Goal: Information Seeking & Learning: Learn about a topic

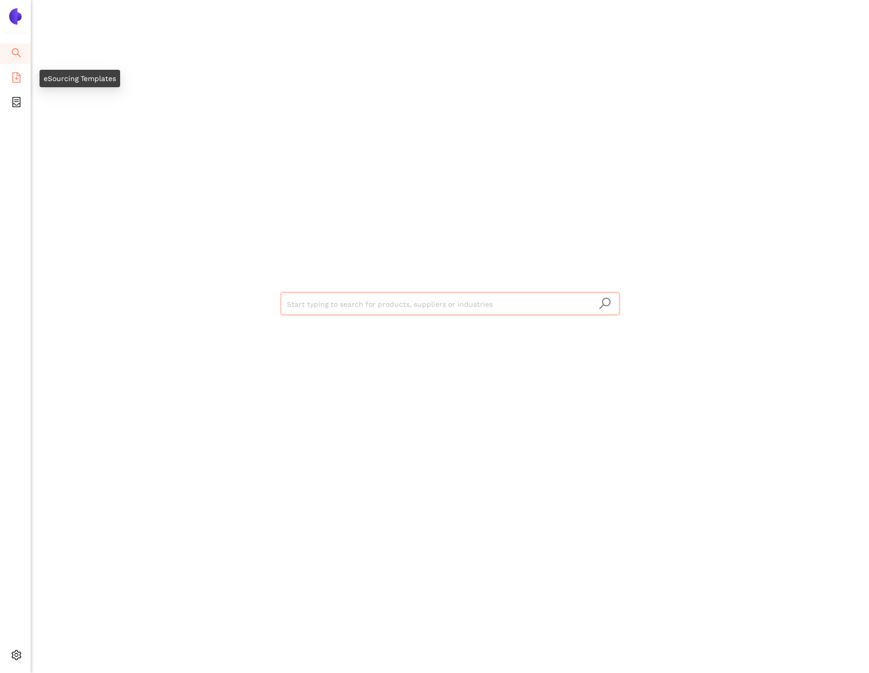
click at [11, 86] on span "file-add" at bounding box center [16, 79] width 10 height 21
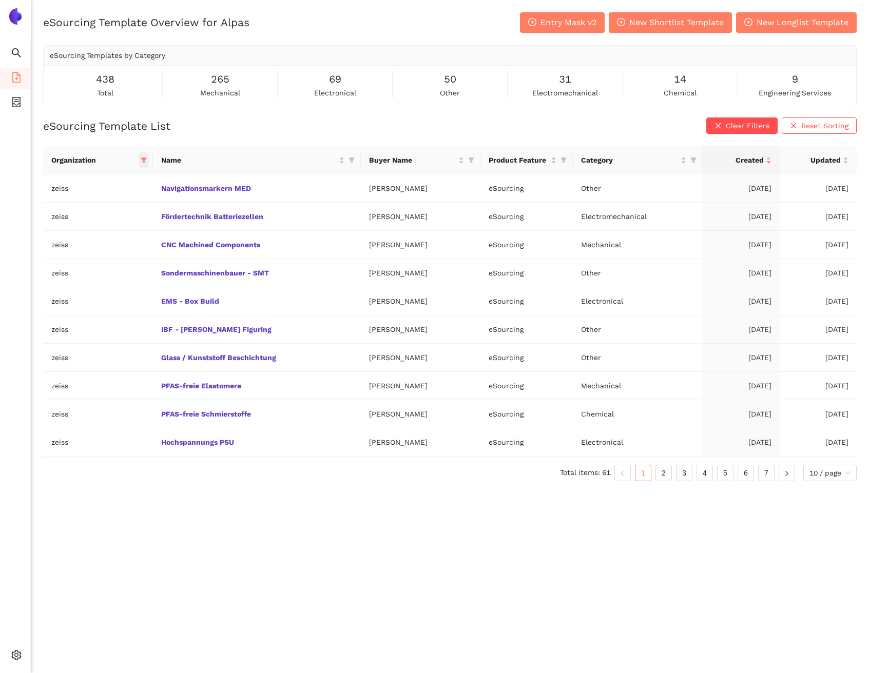
click at [141, 159] on icon "filter" at bounding box center [144, 160] width 6 height 5
click at [70, 339] on span "Reset" at bounding box center [64, 340] width 20 height 11
checkbox input "false"
click at [140, 337] on button "OK" at bounding box center [147, 341] width 18 height 12
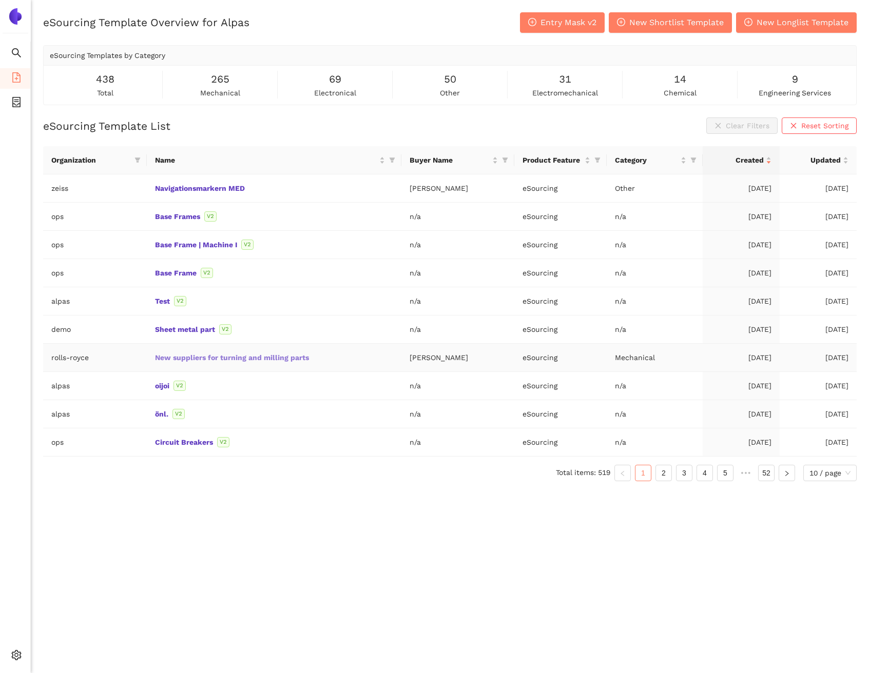
click at [0, 0] on link "New suppliers for turning and milling parts" at bounding box center [0, 0] width 0 height 0
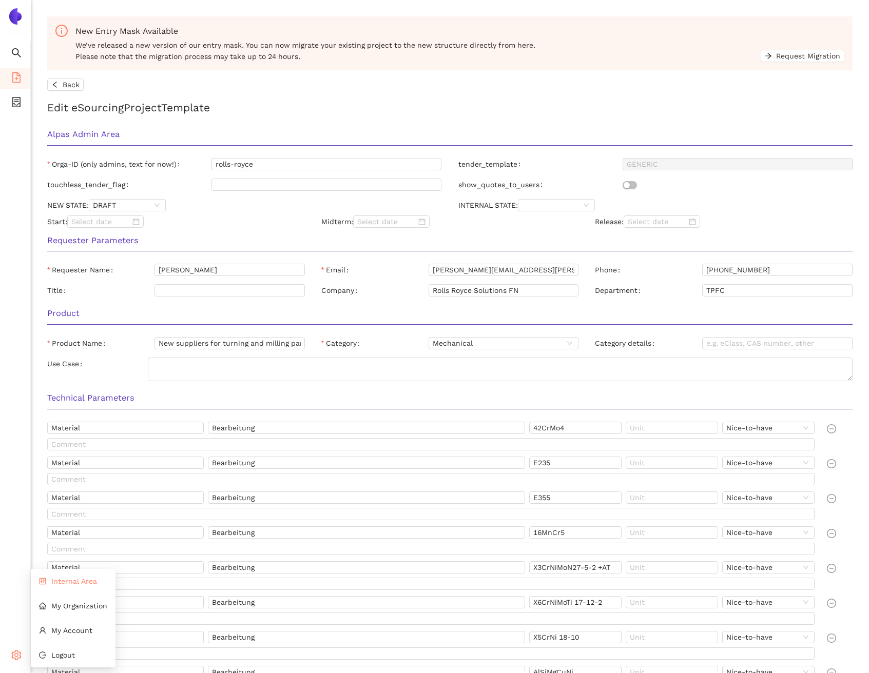
click at [54, 588] on li "Internal Area" at bounding box center [73, 581] width 85 height 21
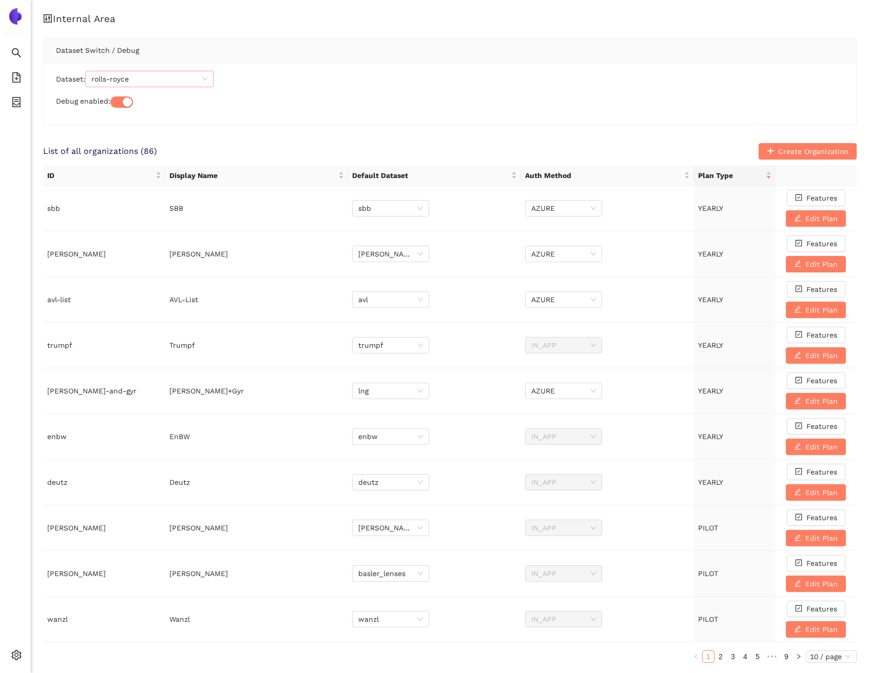
click at [144, 81] on span "rolls-royce" at bounding box center [149, 78] width 116 height 15
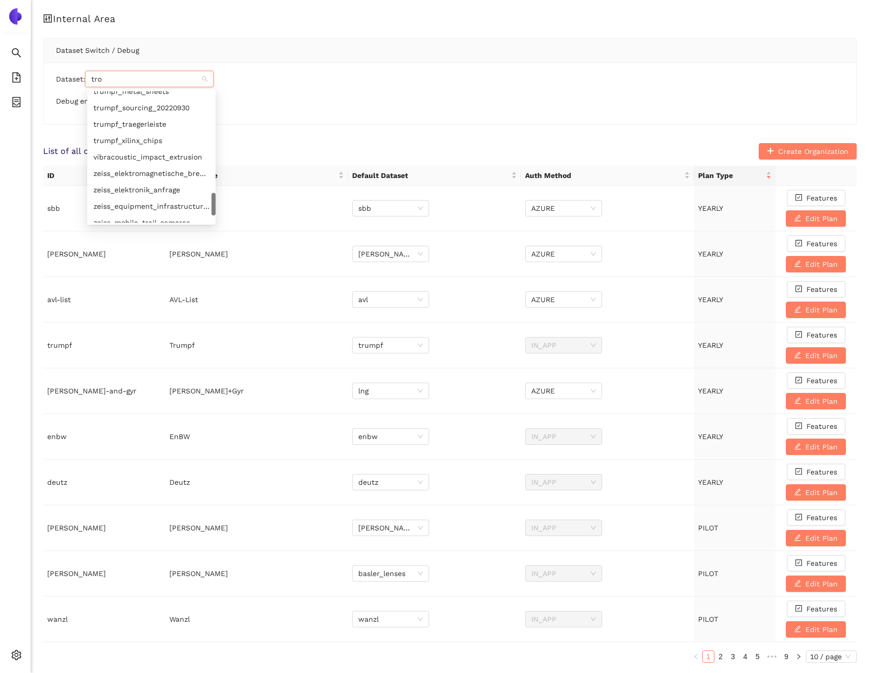
scroll to position [94, 0]
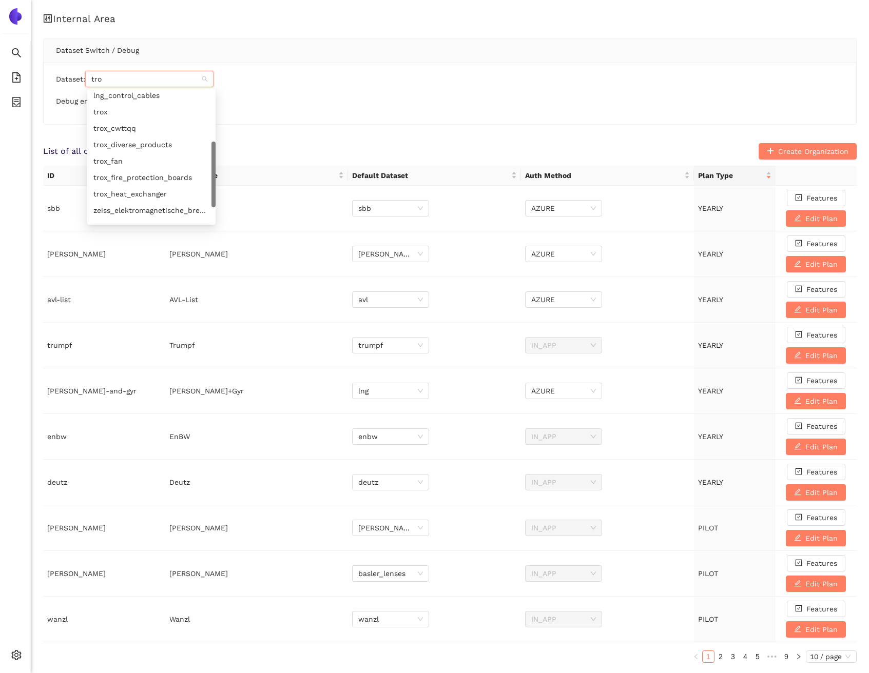
type input "trox"
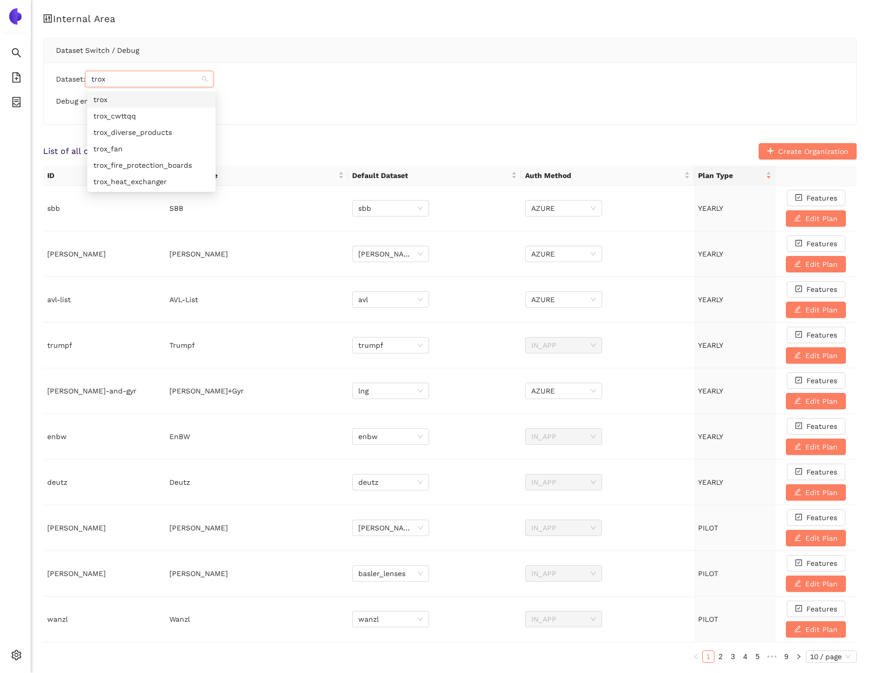
click at [147, 94] on div "trox" at bounding box center [151, 99] width 116 height 11
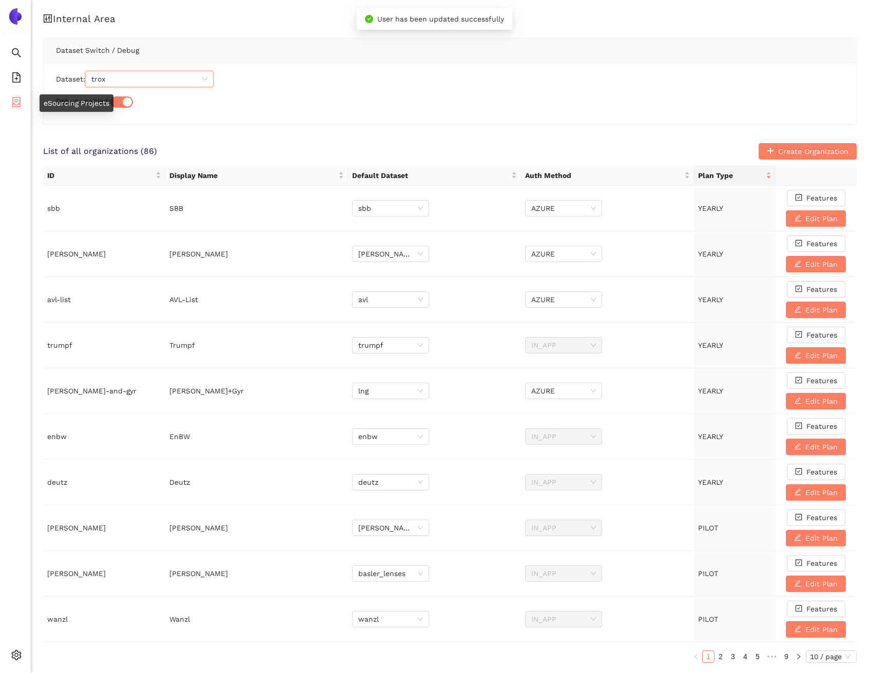
click at [22, 100] on li "eSourcing Projects" at bounding box center [15, 103] width 30 height 21
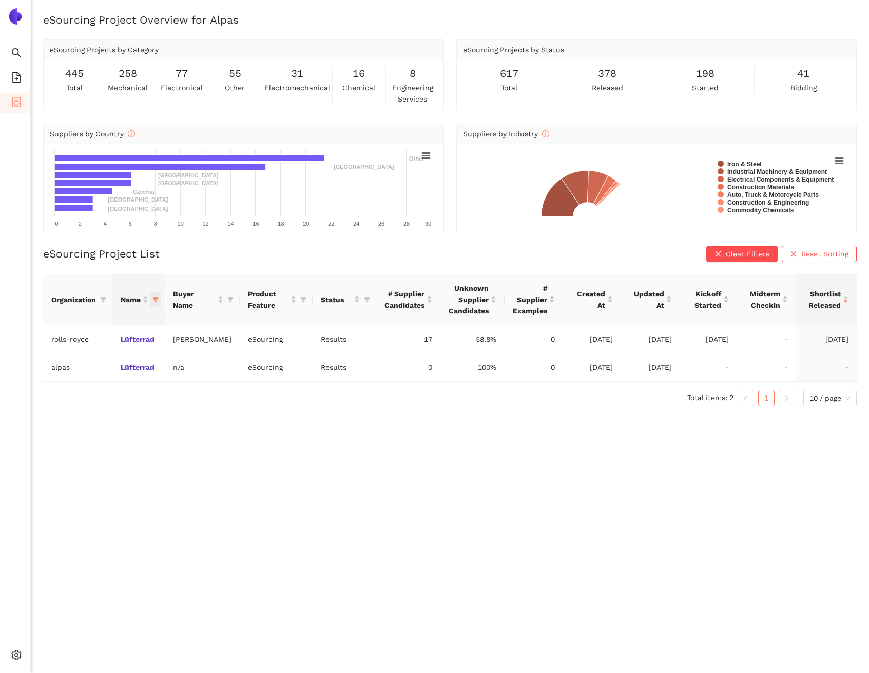
click at [156, 303] on span "this column's title is Name,this column is sortable" at bounding box center [155, 299] width 10 height 15
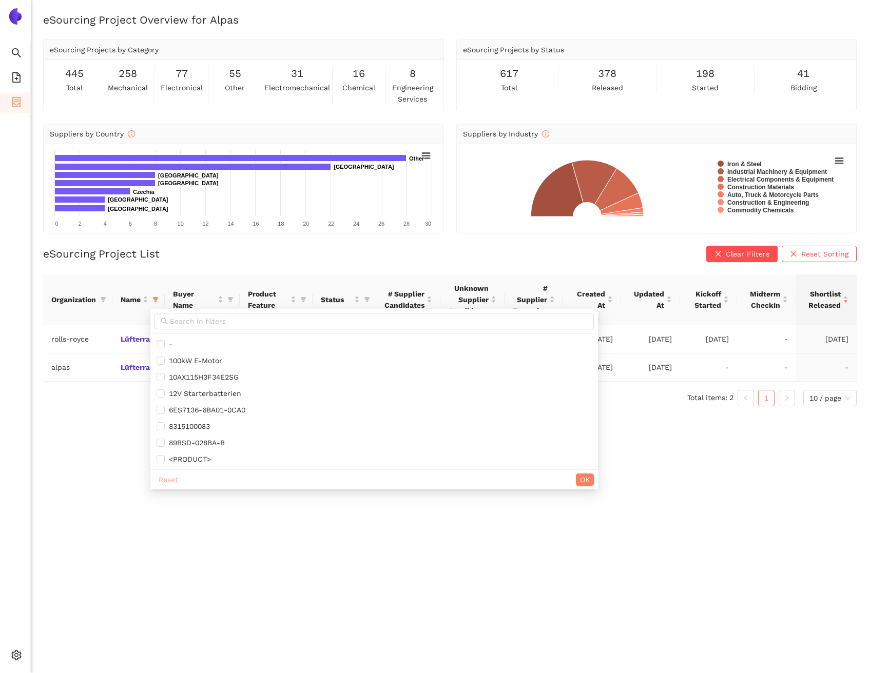
click at [168, 477] on span "Reset" at bounding box center [169, 479] width 20 height 11
checkbox input "false"
click at [594, 480] on button "OK" at bounding box center [585, 480] width 18 height 12
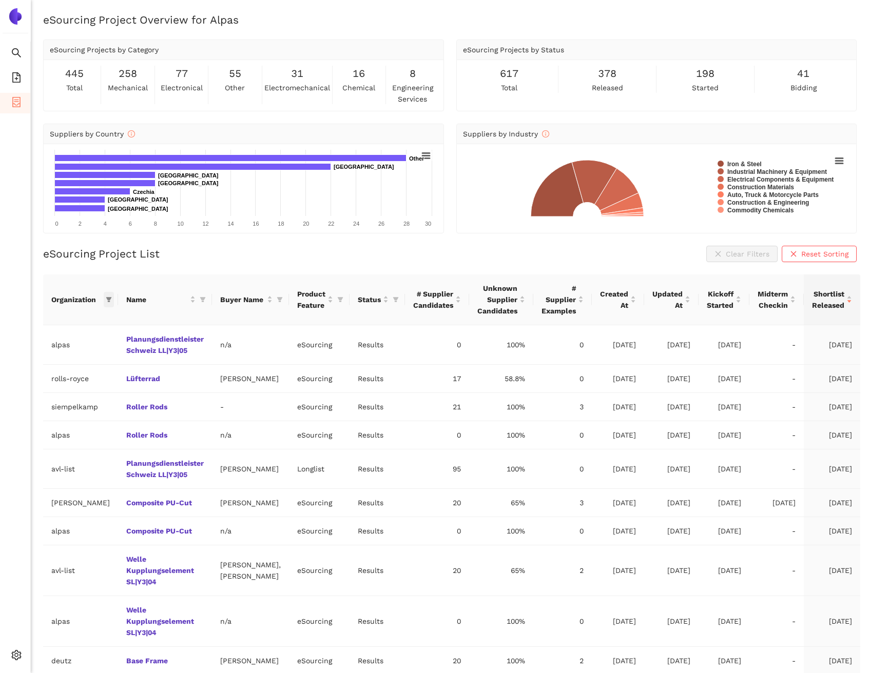
click at [106, 298] on icon "filter" at bounding box center [109, 299] width 6 height 5
click at [85, 321] on input "text" at bounding box center [71, 321] width 90 height 11
type input "tro"
click at [70, 364] on span "trox" at bounding box center [57, 360] width 89 height 11
checkbox input "true"
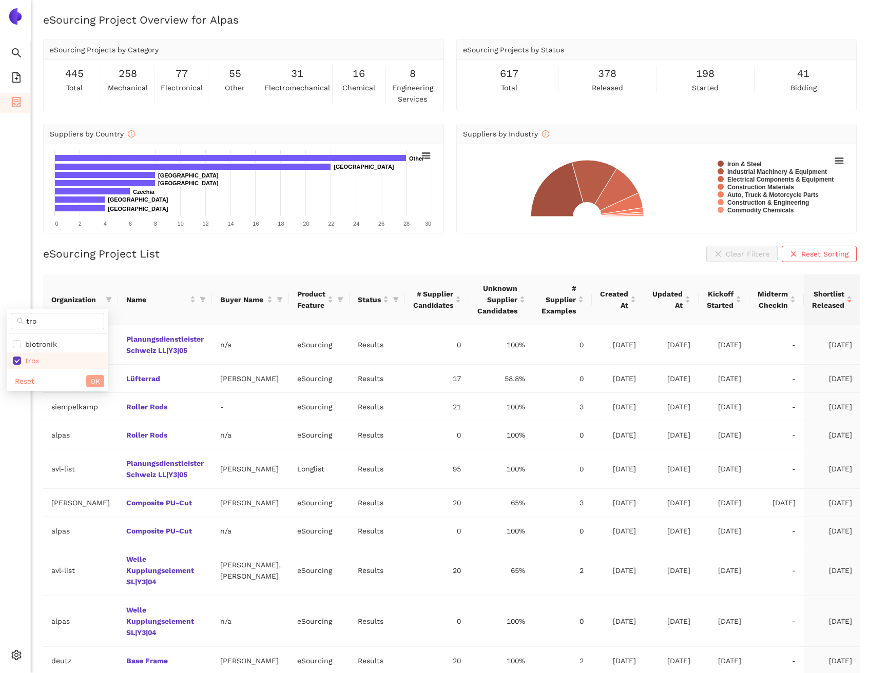
click at [100, 383] on button "OK" at bounding box center [95, 381] width 18 height 12
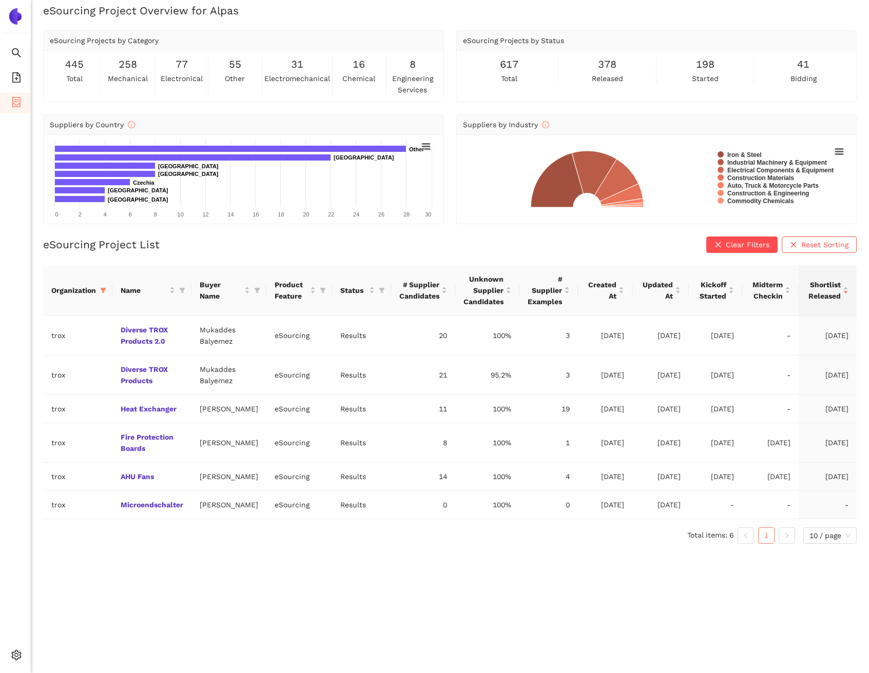
scroll to position [12, 0]
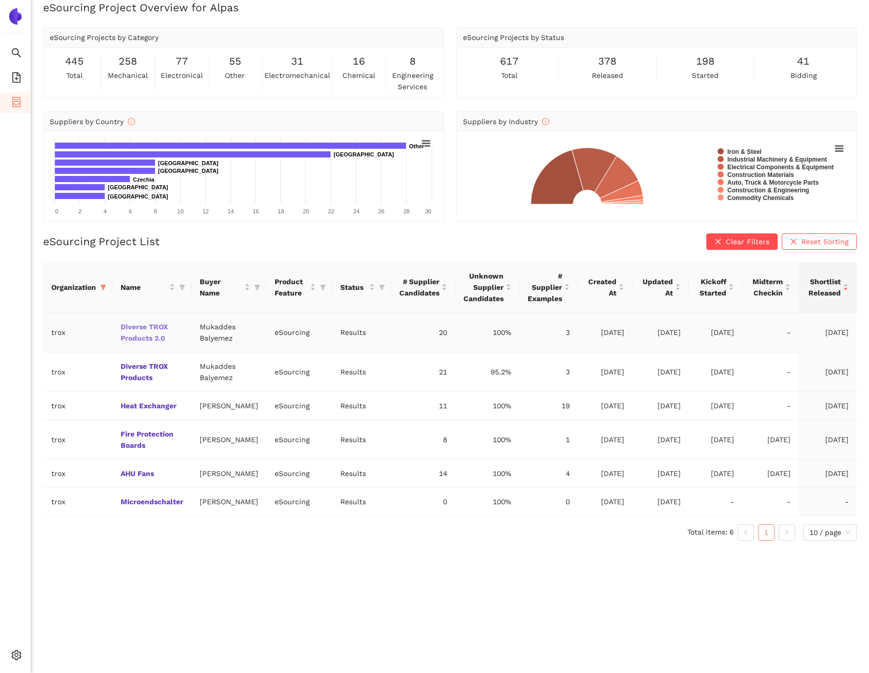
click at [0, 0] on link "Diverse TROX Products 2.0" at bounding box center [0, 0] width 0 height 0
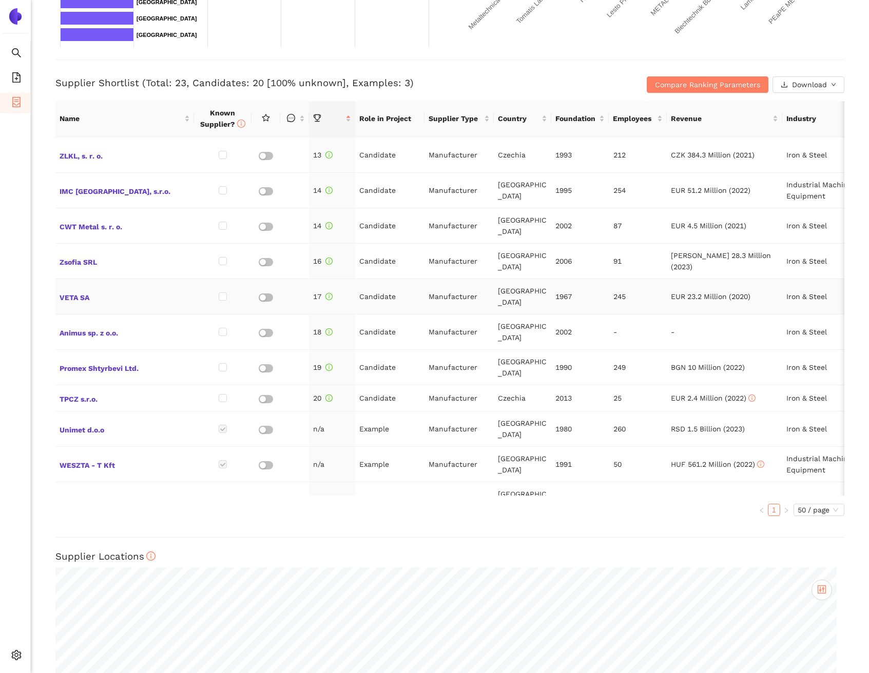
scroll to position [419, 0]
click at [130, 491] on span "MDW Wеisheit GmbH" at bounding box center [125, 497] width 130 height 13
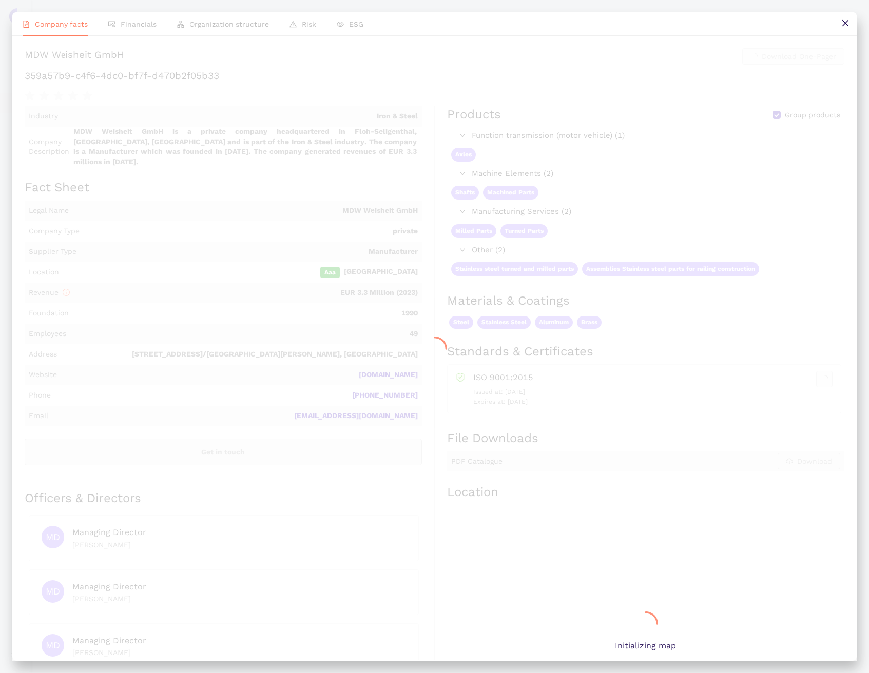
scroll to position [0, 0]
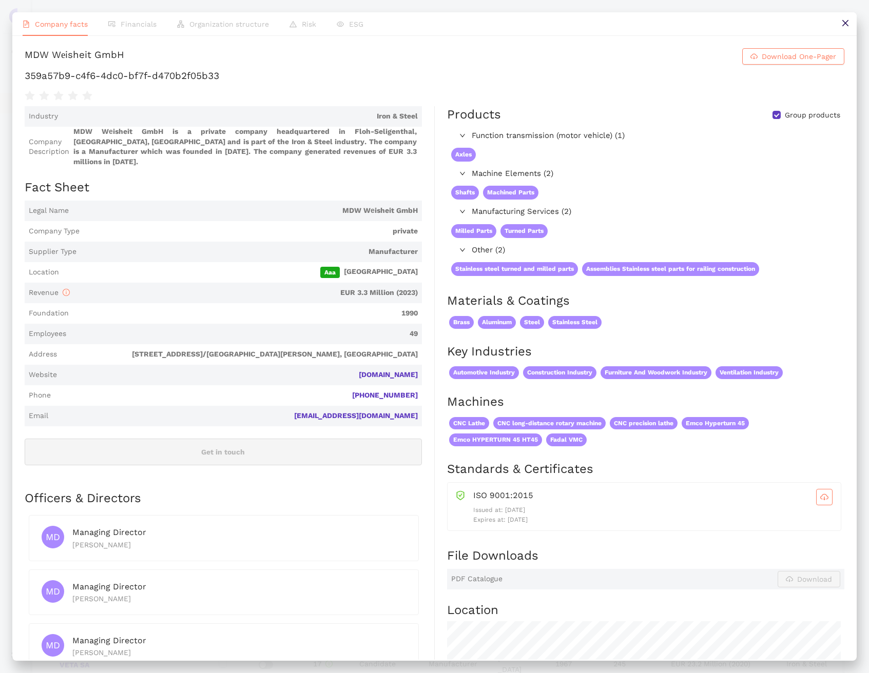
click at [97, 51] on div "MDW Wеisheit GmbH" at bounding box center [75, 56] width 100 height 16
click at [98, 51] on div "MDW Wеisheit GmbH" at bounding box center [75, 56] width 100 height 16
copy h1 "MDW Wеisheit GmbH Download One-Pager"
click at [841, 27] on icon "close" at bounding box center [845, 23] width 8 height 8
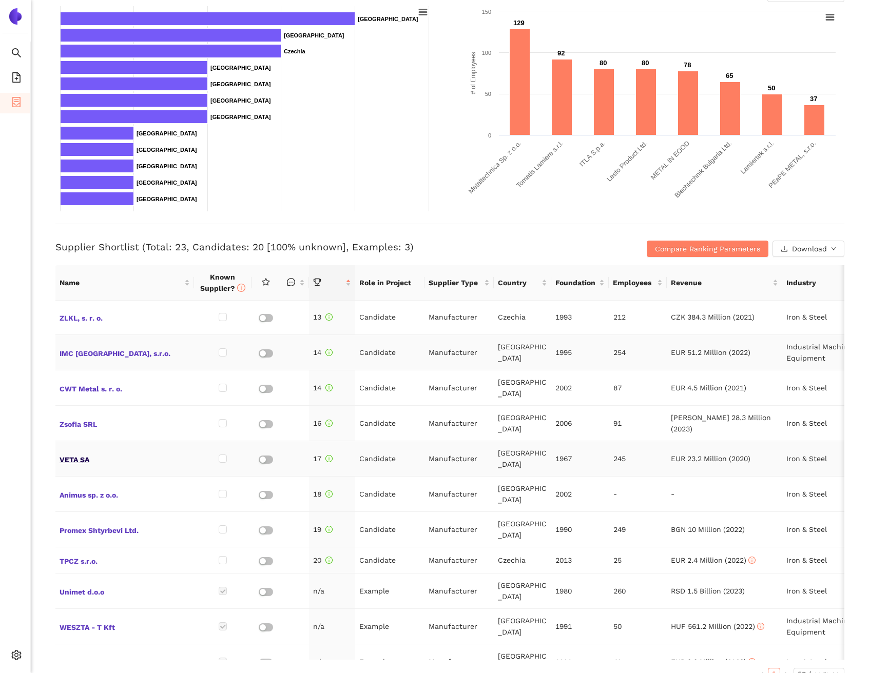
scroll to position [207, 0]
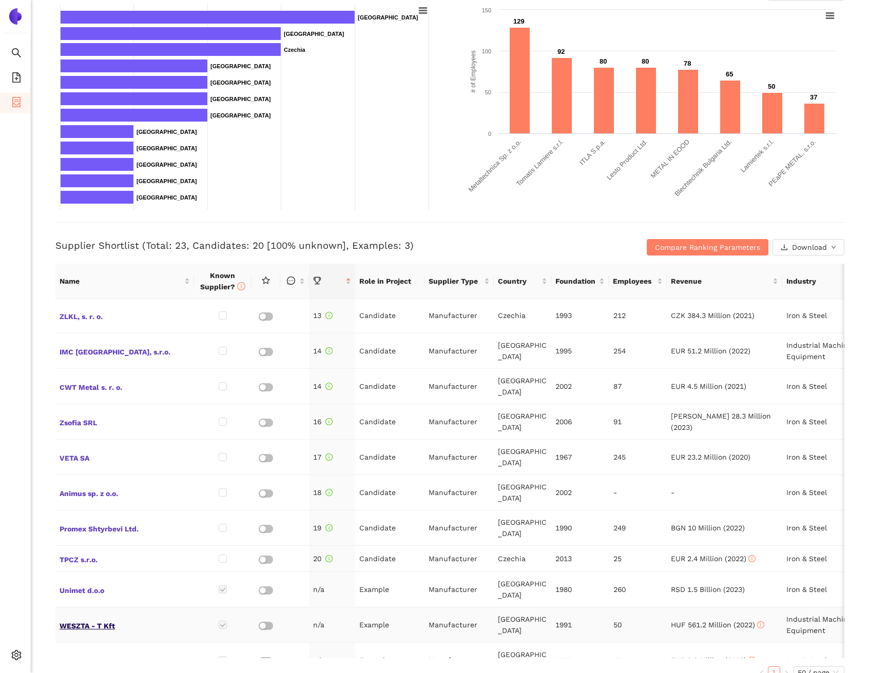
click at [101, 619] on span "WESZTA - T Kft" at bounding box center [125, 625] width 130 height 13
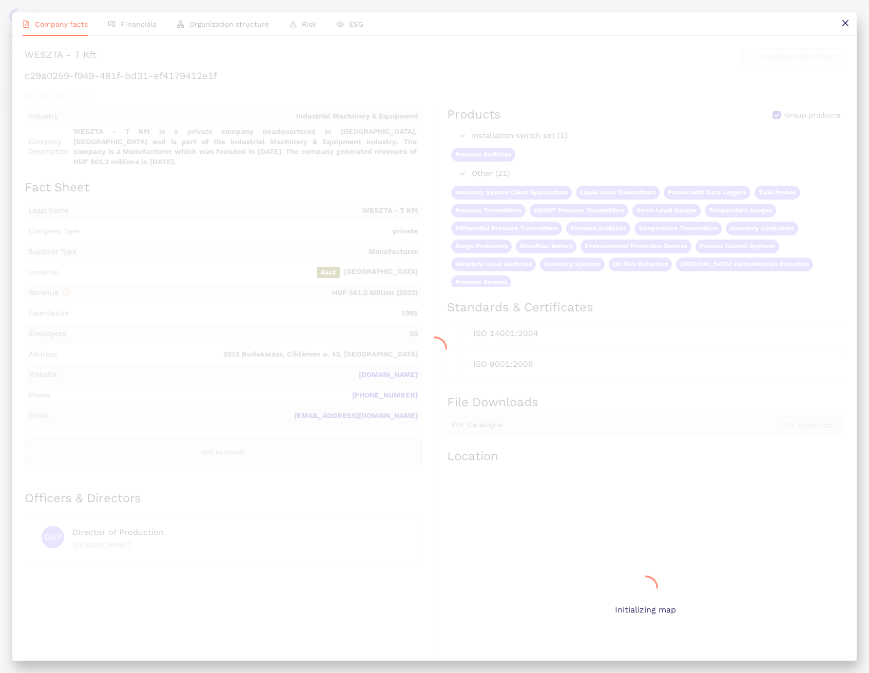
scroll to position [0, 0]
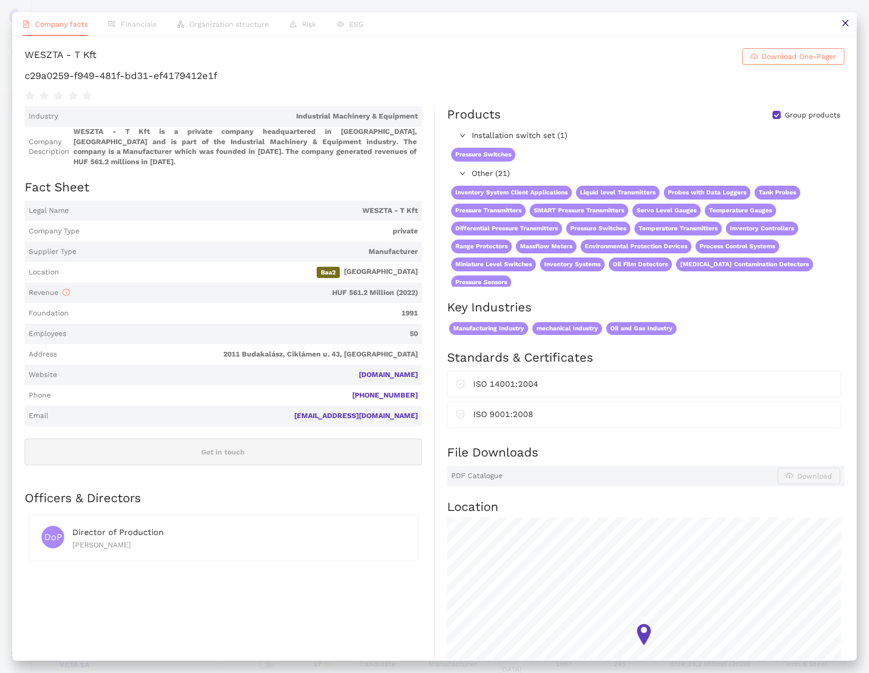
click at [92, 55] on div "WESZTA - T Kft" at bounding box center [61, 56] width 72 height 16
copy h1 "WESZTA - T Kft Download One-Pager"
click at [850, 23] on button at bounding box center [845, 23] width 23 height 23
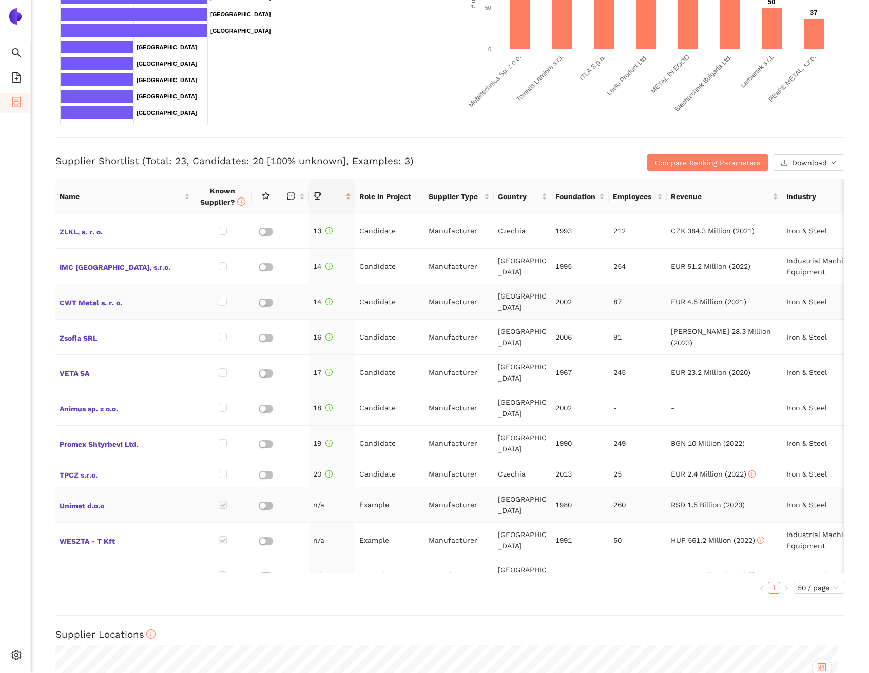
scroll to position [324, 0]
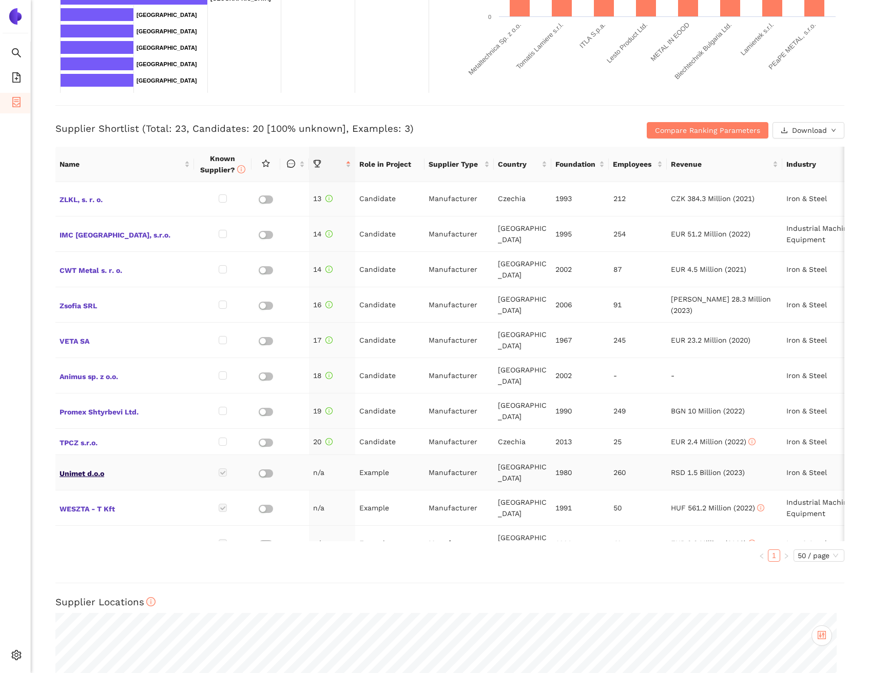
click at [97, 466] on span "Unimet d.o.o" at bounding box center [125, 472] width 130 height 13
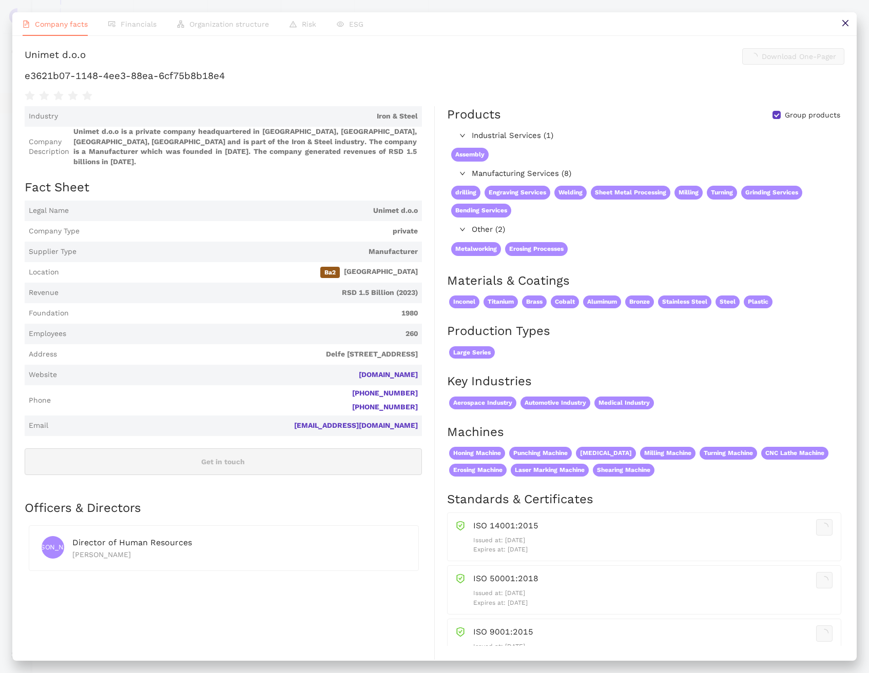
scroll to position [0, 0]
click at [80, 56] on div "Unimet d.o.o" at bounding box center [55, 56] width 61 height 16
copy h1 "Unimet d.o.o Download One-Pager"
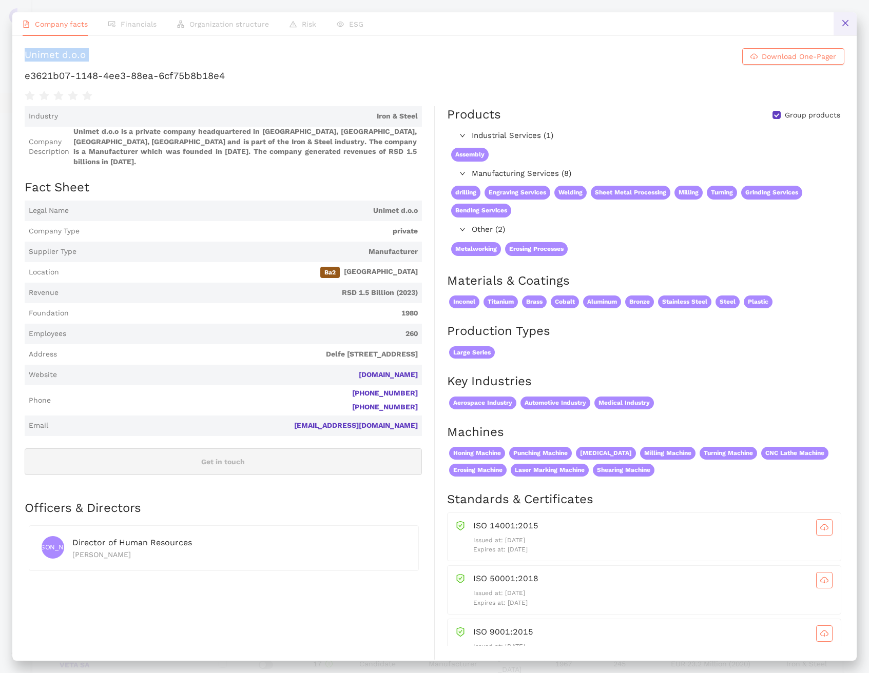
click at [847, 25] on icon "close" at bounding box center [845, 23] width 8 height 8
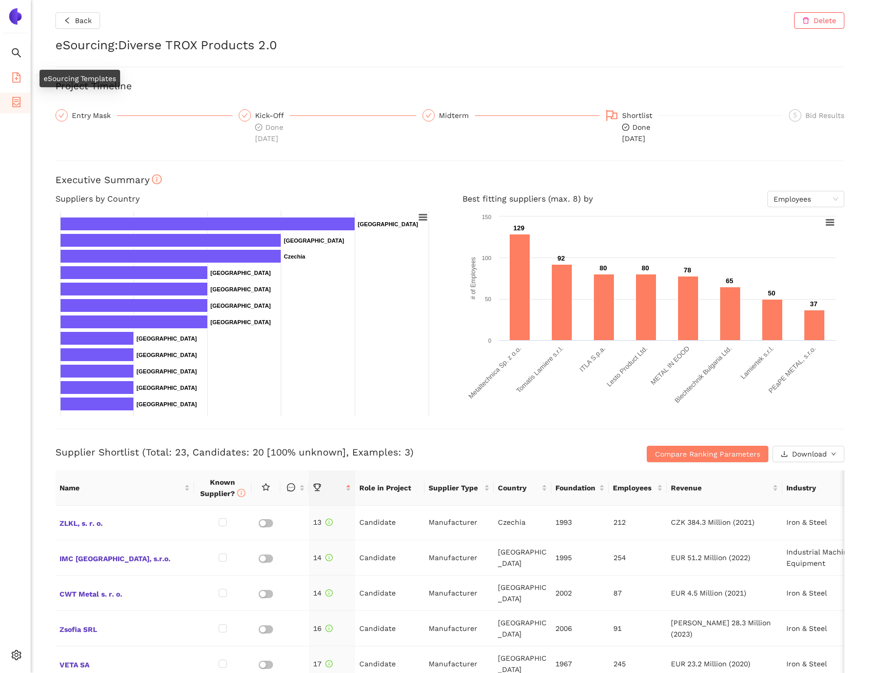
click at [27, 80] on span "eSourcing Templates" at bounding box center [63, 78] width 72 height 21
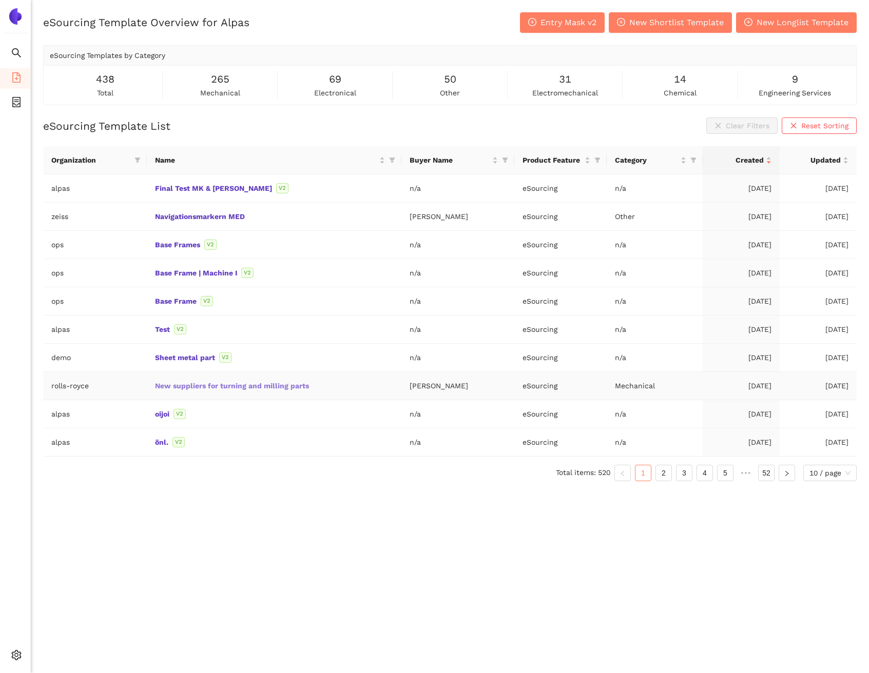
click at [0, 0] on link "New suppliers for turning and milling parts" at bounding box center [0, 0] width 0 height 0
